Goal: Task Accomplishment & Management: Use online tool/utility

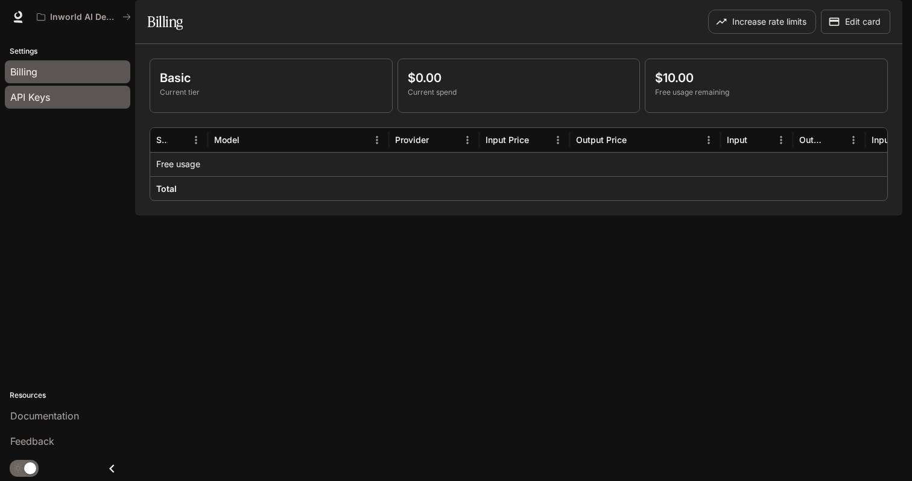
click at [43, 99] on span "API Keys" at bounding box center [30, 97] width 40 height 14
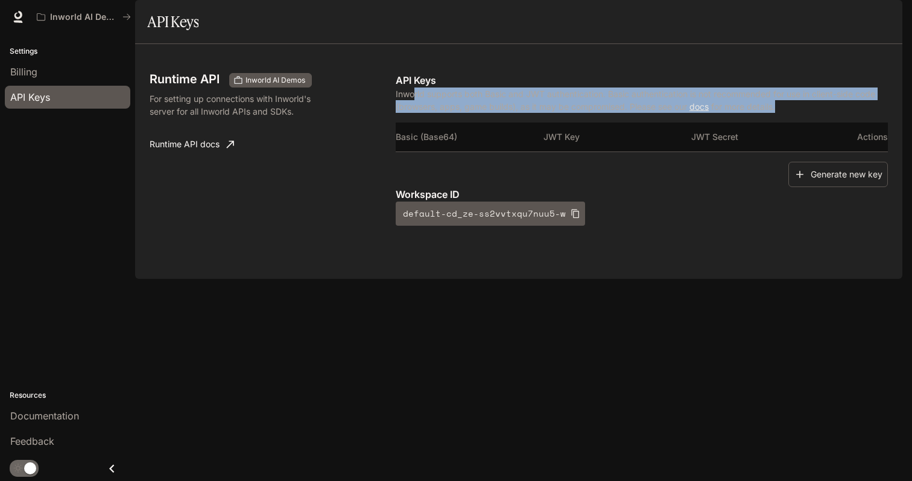
drag, startPoint x: 415, startPoint y: 132, endPoint x: 858, endPoint y: 137, distance: 442.8
click at [865, 113] on p "Inworld supports both Basic and JWT authentication. Basic authentication is not…" at bounding box center [642, 99] width 492 height 25
click at [855, 113] on p "Inworld supports both Basic and JWT authentication. Basic authentication is not…" at bounding box center [642, 99] width 492 height 25
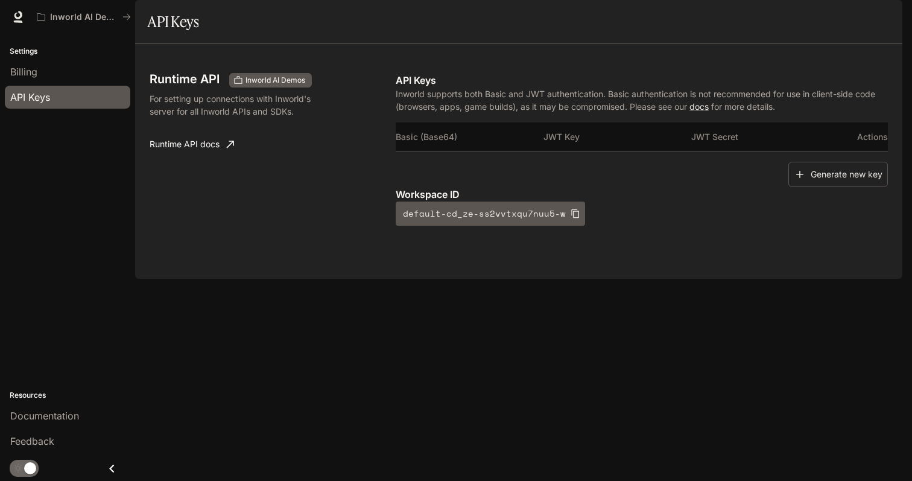
click at [460, 151] on th "Basic (Base64)" at bounding box center [470, 136] width 148 height 29
click at [452, 151] on th "Basic (Base64)" at bounding box center [470, 136] width 148 height 29
click at [454, 151] on th "Basic (Base64)" at bounding box center [470, 136] width 148 height 29
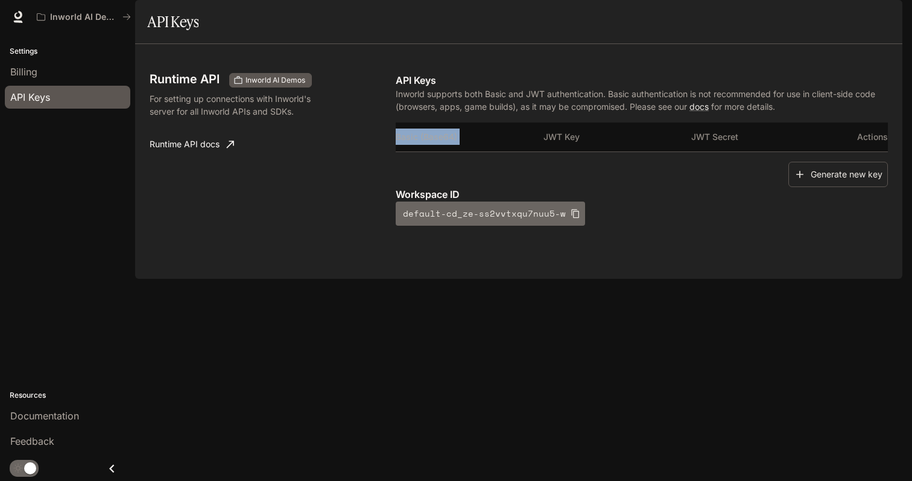
click at [497, 226] on button "default-cd_ze-ss2vvtxqu7nuu5-w" at bounding box center [490, 213] width 189 height 24
click at [498, 226] on button "default-cd_ze-ss2vvtxqu7nuu5-w" at bounding box center [490, 213] width 189 height 24
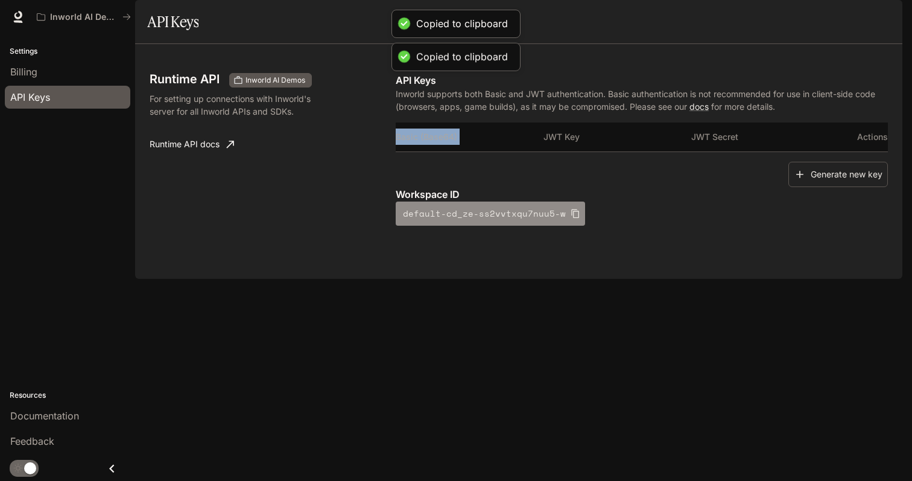
click at [498, 226] on button "default-cd_ze-ss2vvtxqu7nuu5-w" at bounding box center [490, 213] width 189 height 24
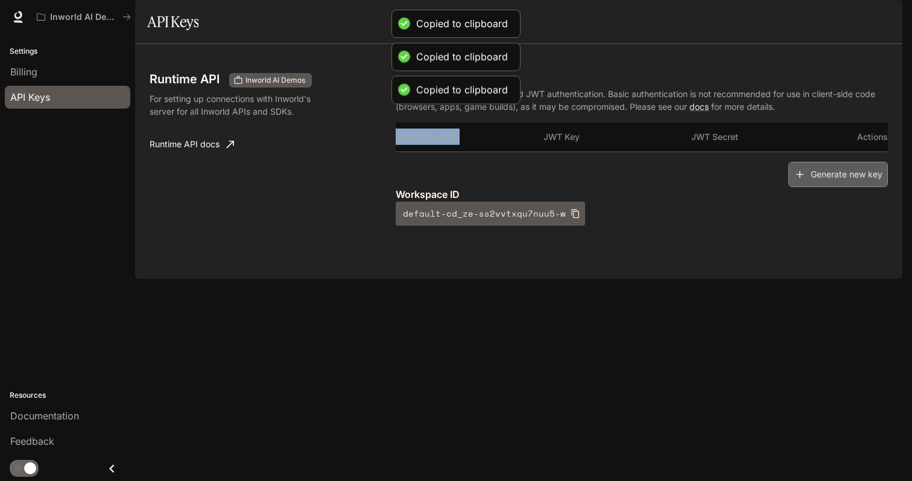
click at [810, 188] on button "Generate new key" at bounding box center [838, 175] width 100 height 26
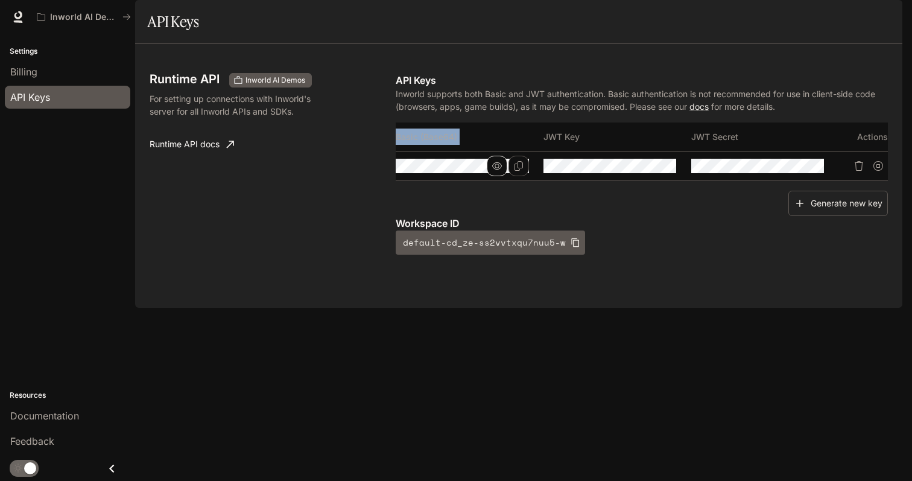
click at [496, 170] on icon "button" at bounding box center [497, 165] width 10 height 7
click at [514, 171] on icon "Copy Basic (Base64)" at bounding box center [519, 166] width 10 height 10
